Goal: Check status

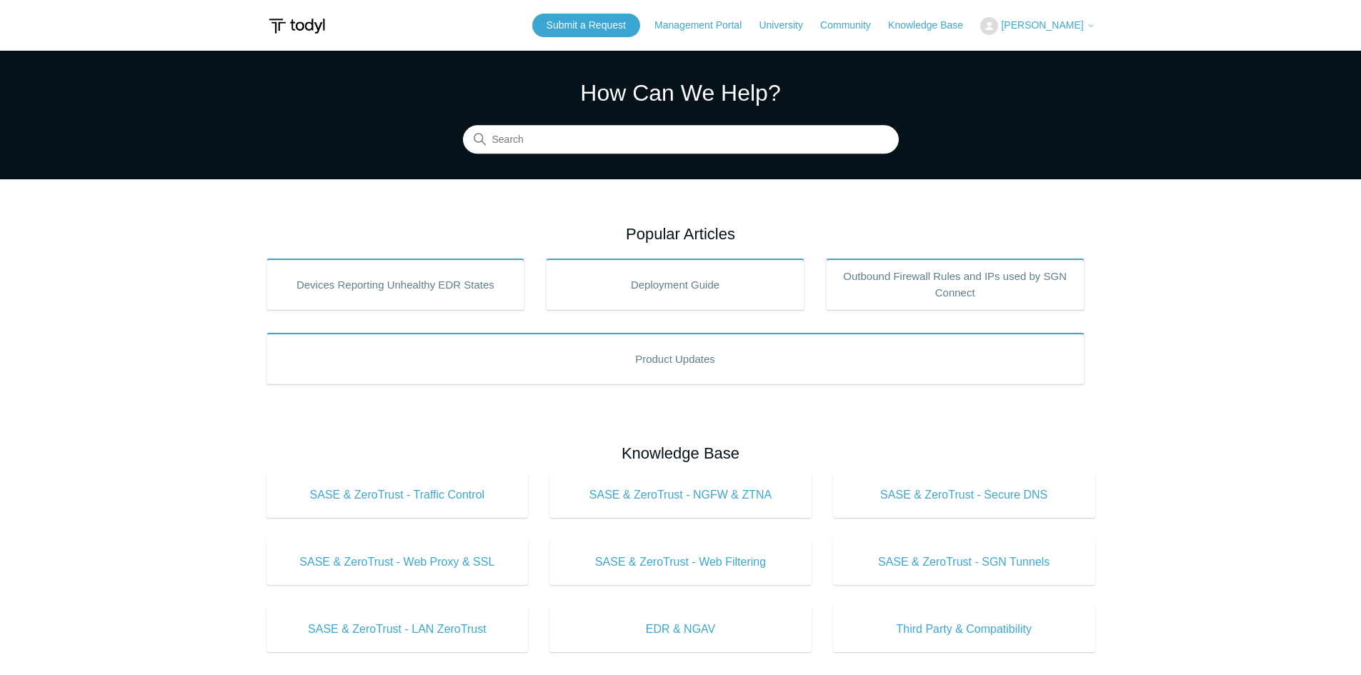
click at [1043, 30] on span "[PERSON_NAME]" at bounding box center [1042, 24] width 82 height 11
click at [1053, 60] on link "My Support Requests" at bounding box center [1050, 56] width 139 height 25
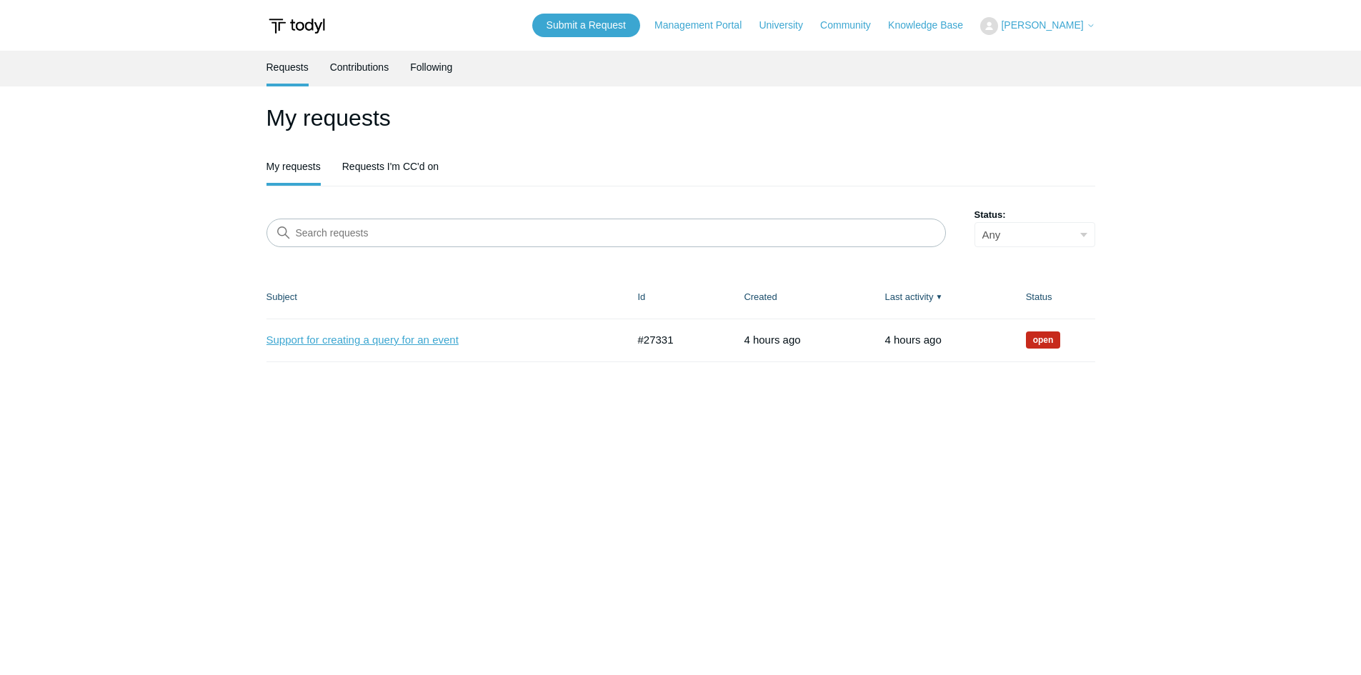
click at [423, 340] on link "Support for creating a query for an event" at bounding box center [436, 340] width 339 height 16
